Goal: Information Seeking & Learning: Learn about a topic

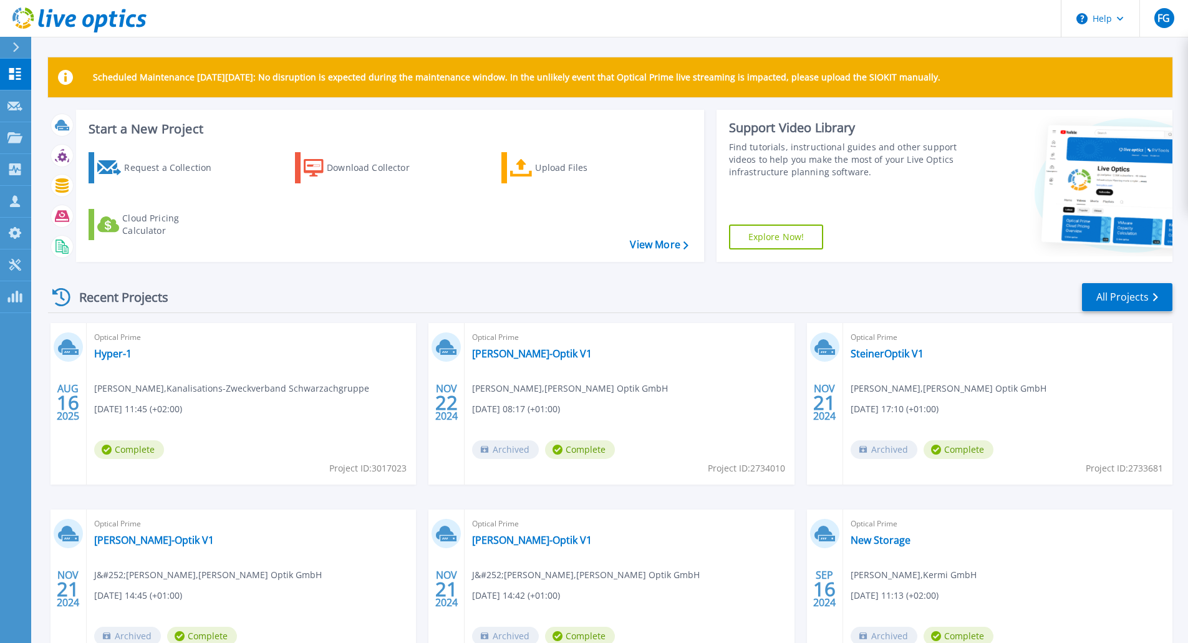
click at [123, 345] on div "Optical Prime Hyper-1 [PERSON_NAME] , Kanalisations-Zweckverband Schwarzachgrup…" at bounding box center [251, 404] width 329 height 162
click at [117, 354] on link "Hyper-1" at bounding box center [112, 353] width 37 height 12
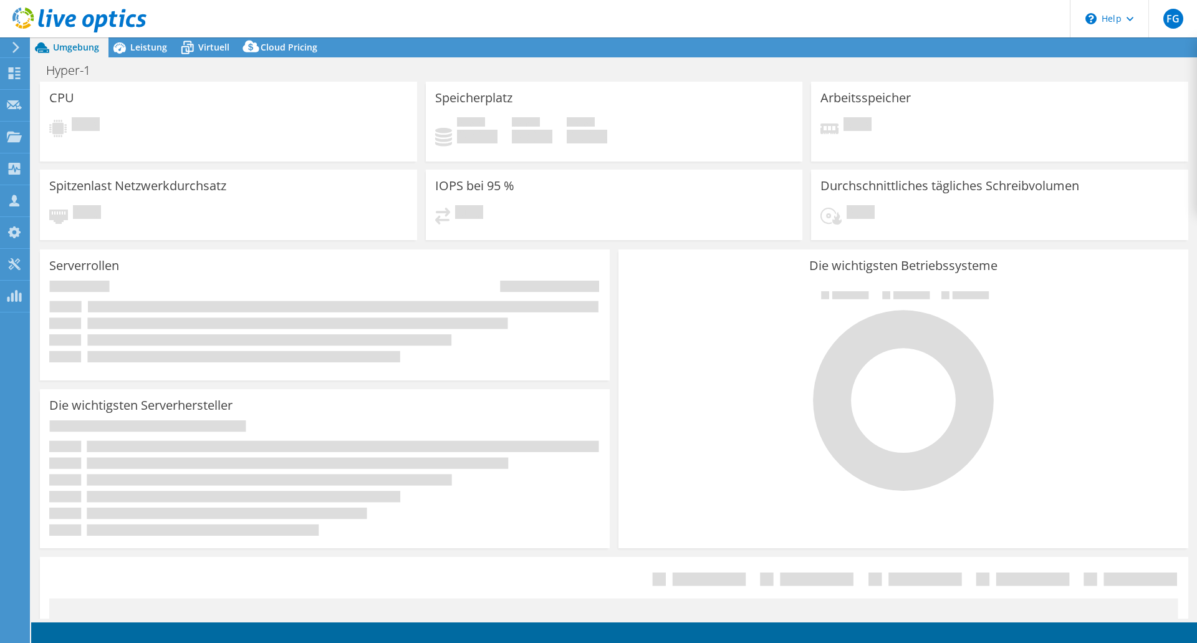
select select "USD"
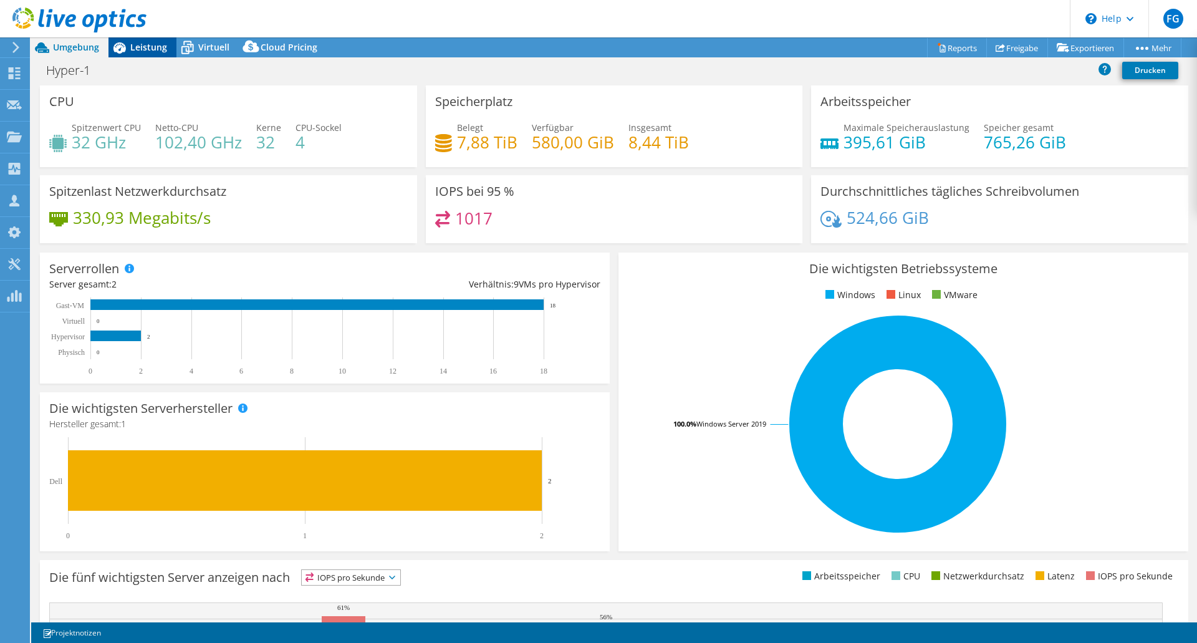
click at [133, 42] on span "Leistung" at bounding box center [148, 47] width 37 height 12
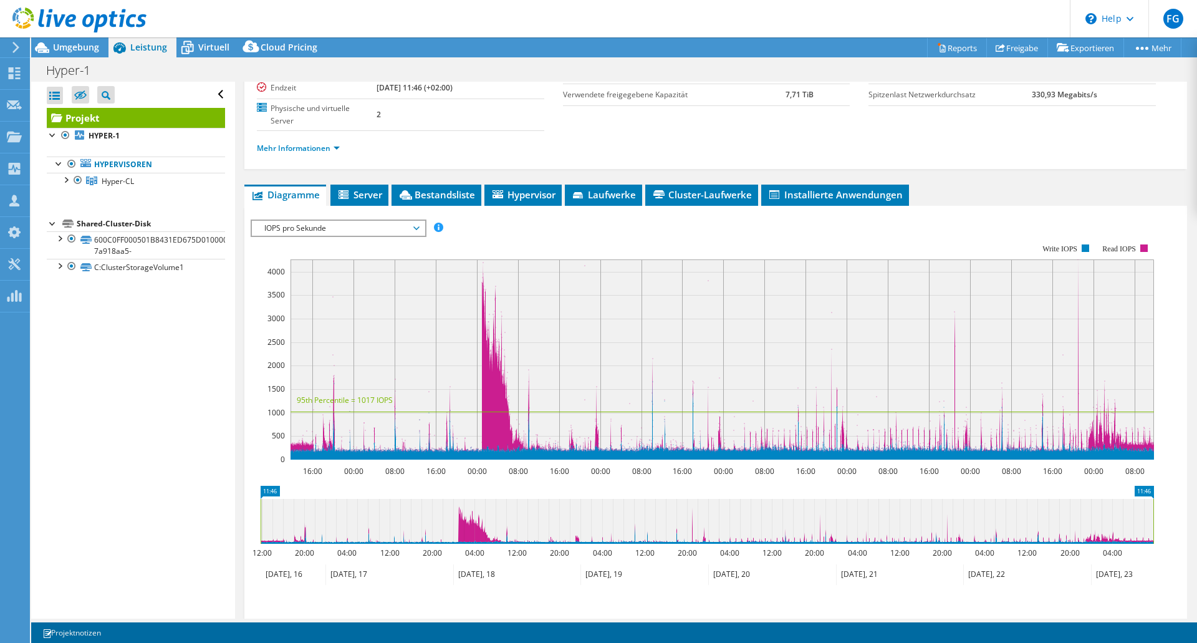
scroll to position [187, 0]
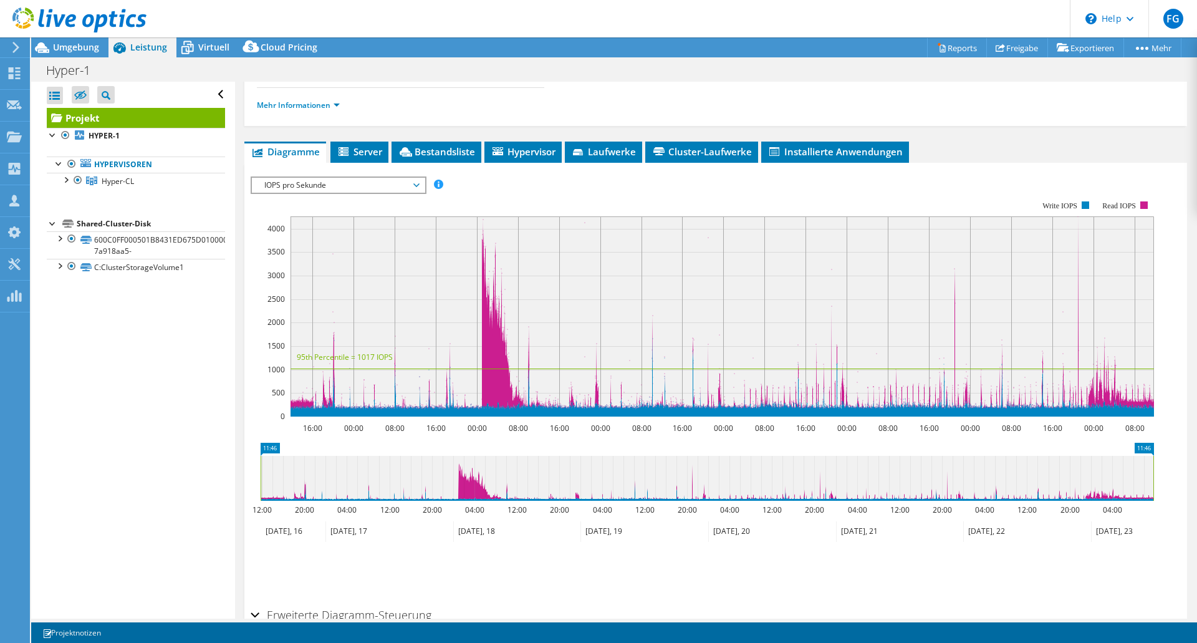
click at [58, 41] on div at bounding box center [73, 21] width 147 height 42
click at [65, 49] on span "Umgebung" at bounding box center [76, 47] width 46 height 12
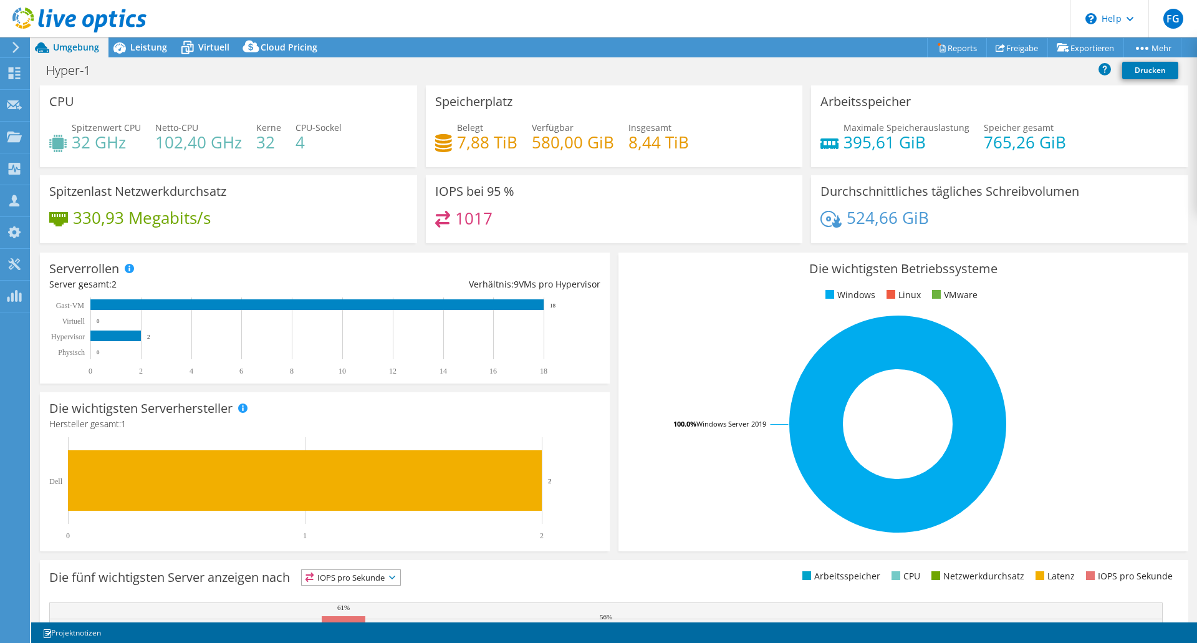
click at [723, 276] on div "Die wichtigsten Betriebssysteme Windows Linux VMware 100.0% Windows Server 2019" at bounding box center [904, 402] width 570 height 299
